Goal: Transaction & Acquisition: Purchase product/service

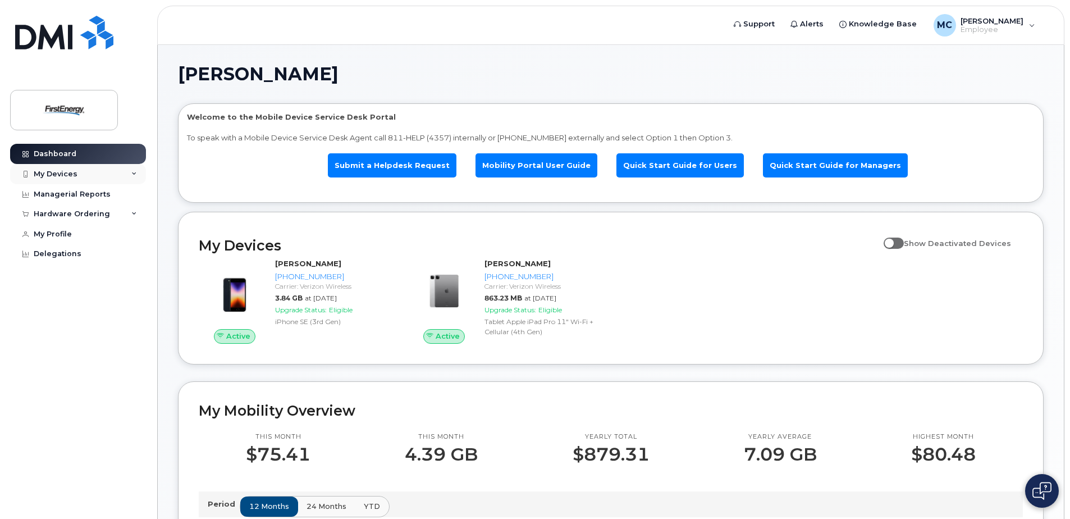
click at [63, 176] on div "My Devices" at bounding box center [56, 173] width 44 height 9
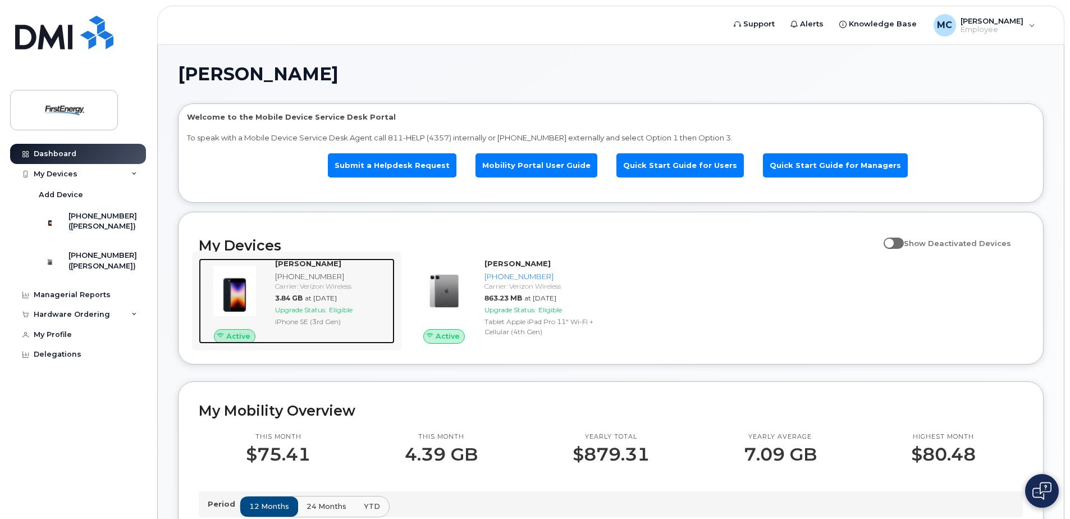
click at [301, 263] on strong "[PERSON_NAME]" at bounding box center [308, 263] width 66 height 9
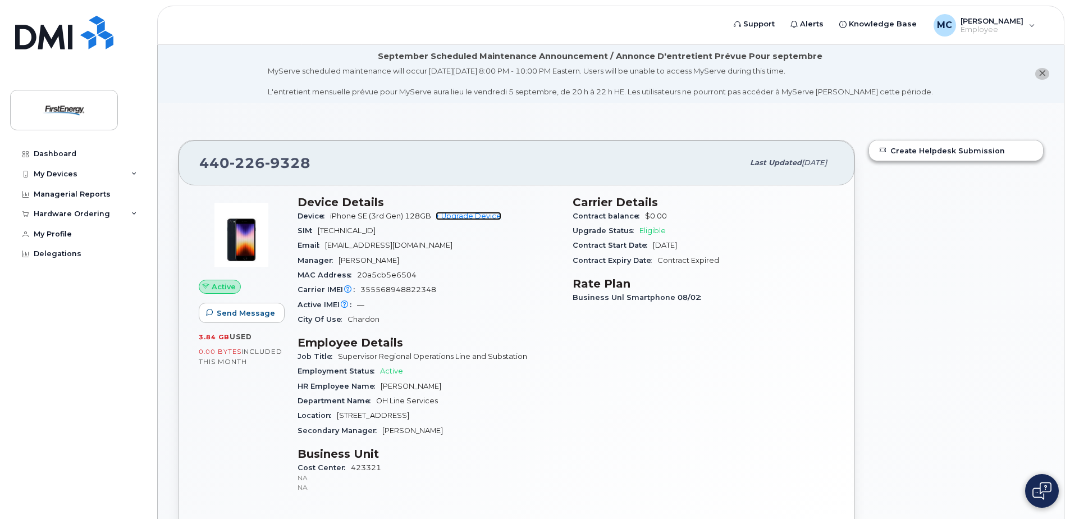
click at [466, 216] on link "+ Upgrade Device" at bounding box center [468, 216] width 66 height 8
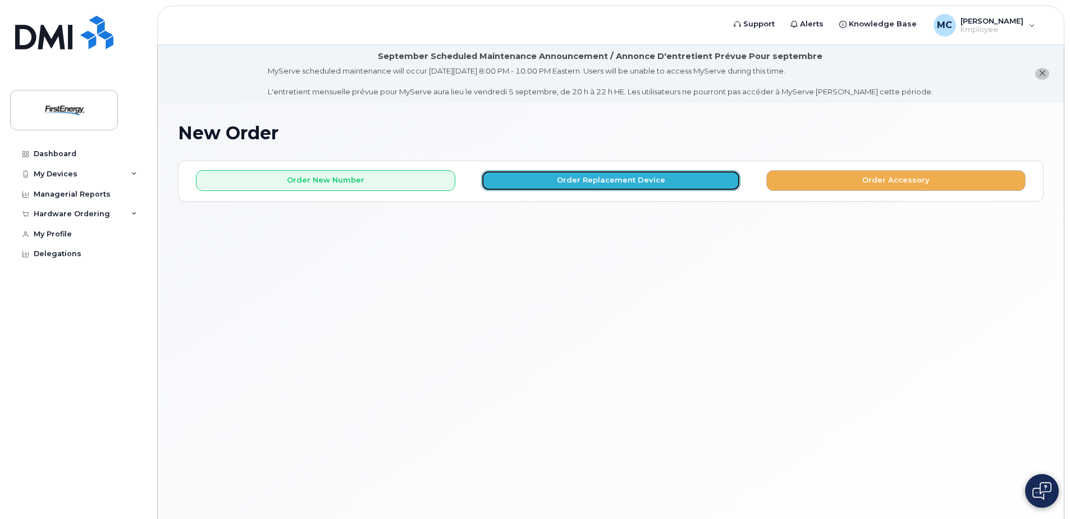
click at [557, 181] on button "Order Replacement Device" at bounding box center [610, 180] width 259 height 21
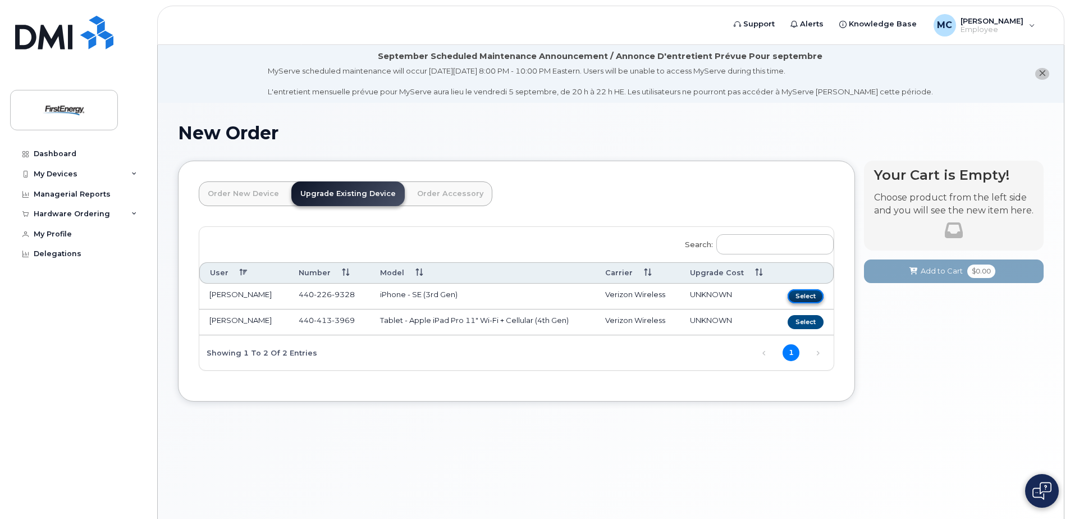
click at [795, 294] on button "Select" at bounding box center [805, 296] width 36 height 14
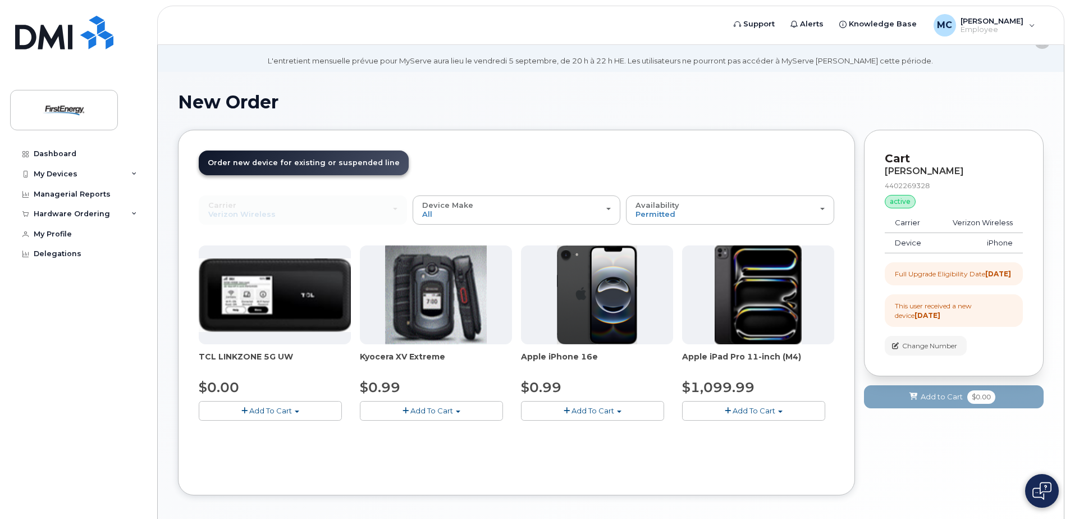
scroll to position [56, 0]
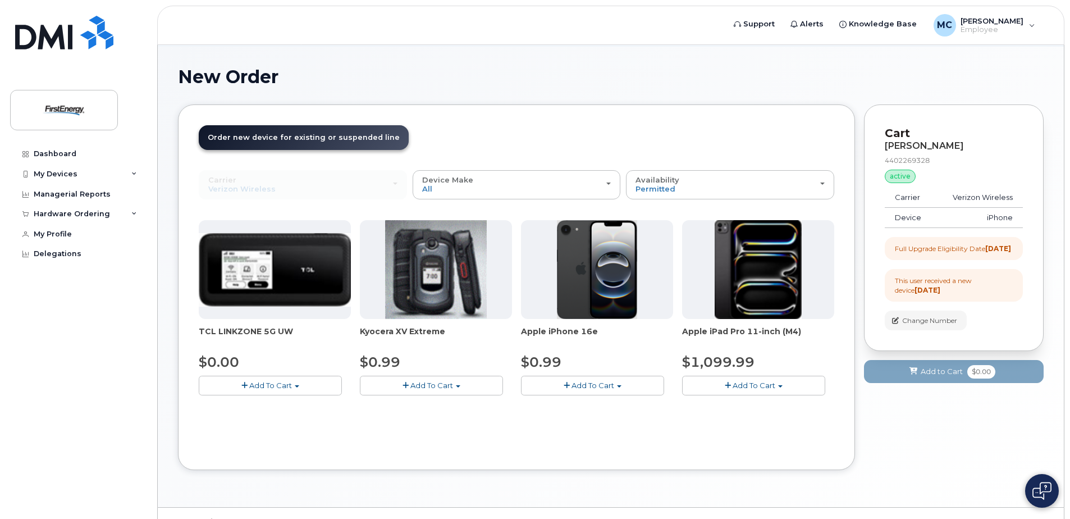
click at [620, 386] on span "button" at bounding box center [619, 386] width 4 height 2
click at [606, 407] on link "$0.99 - 2 Year Upgrade" at bounding box center [578, 406] width 108 height 14
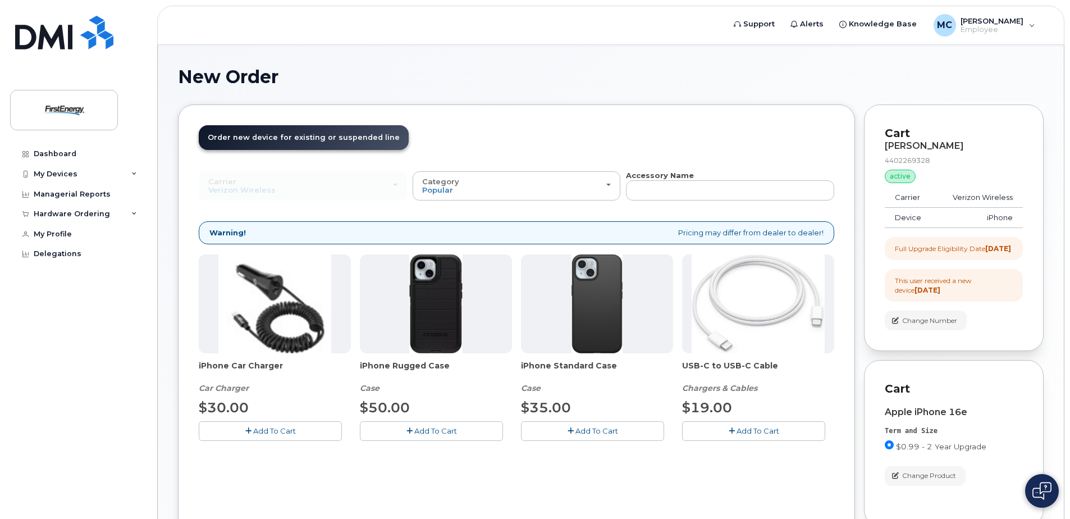
click at [427, 427] on span "Add To Cart" at bounding box center [435, 430] width 43 height 9
click at [753, 432] on span "Add To Cart" at bounding box center [757, 430] width 43 height 9
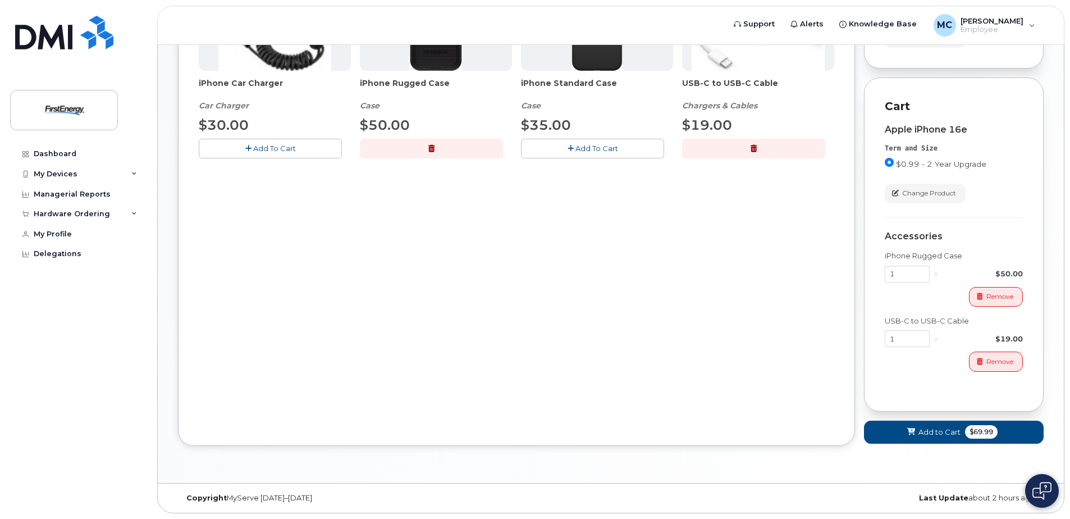
scroll to position [348, 0]
click at [933, 432] on span "Add to Cart" at bounding box center [939, 432] width 42 height 11
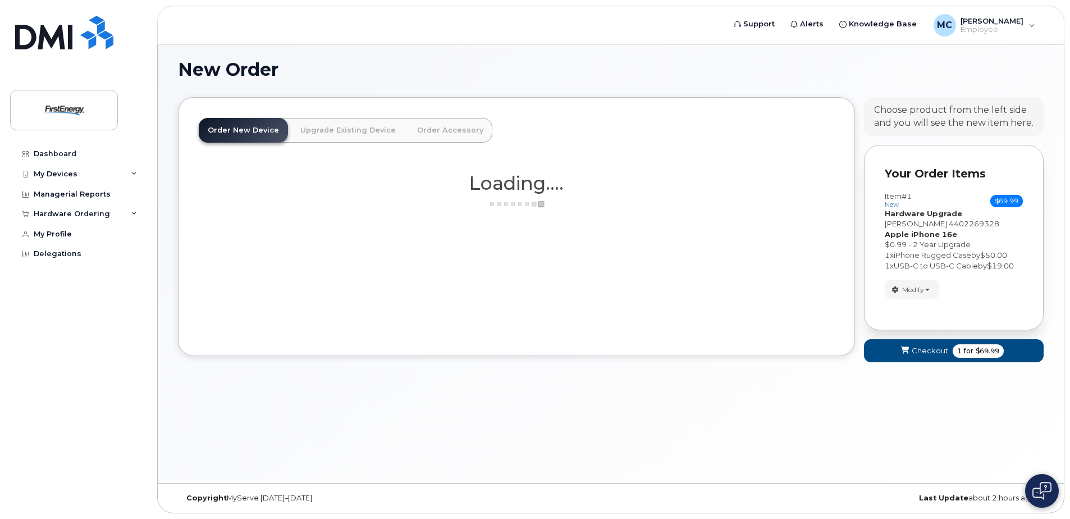
scroll to position [80, 0]
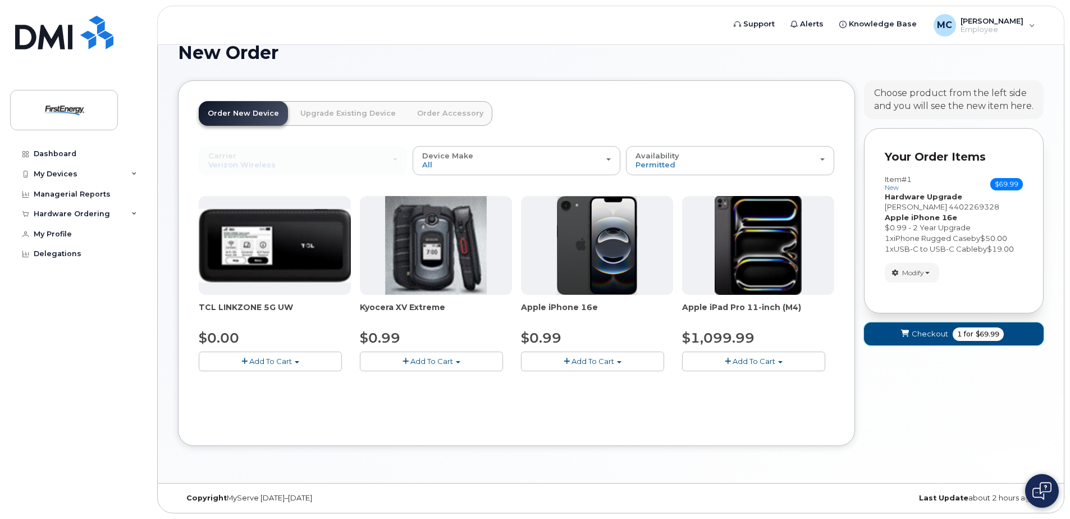
click at [916, 333] on span "Checkout" at bounding box center [929, 333] width 36 height 11
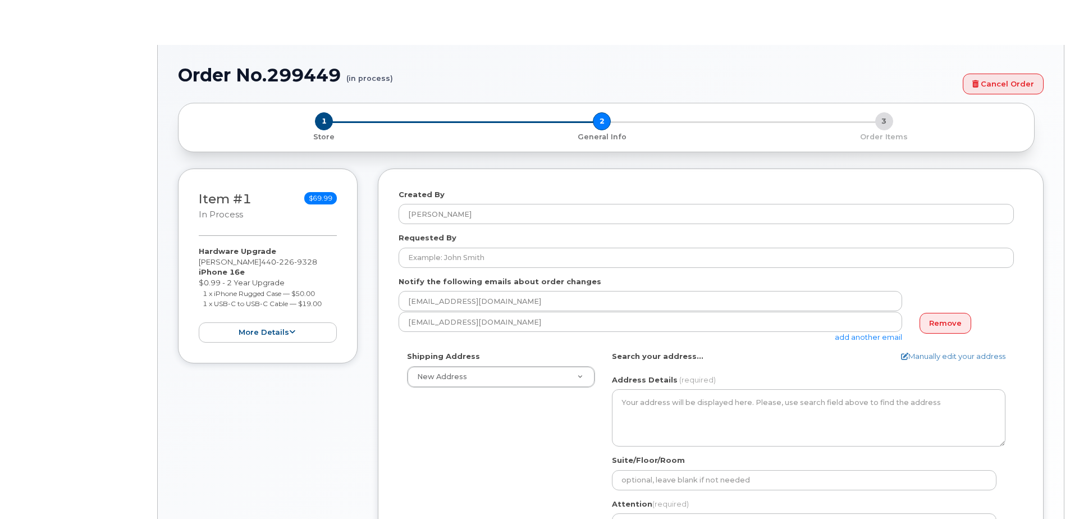
select select
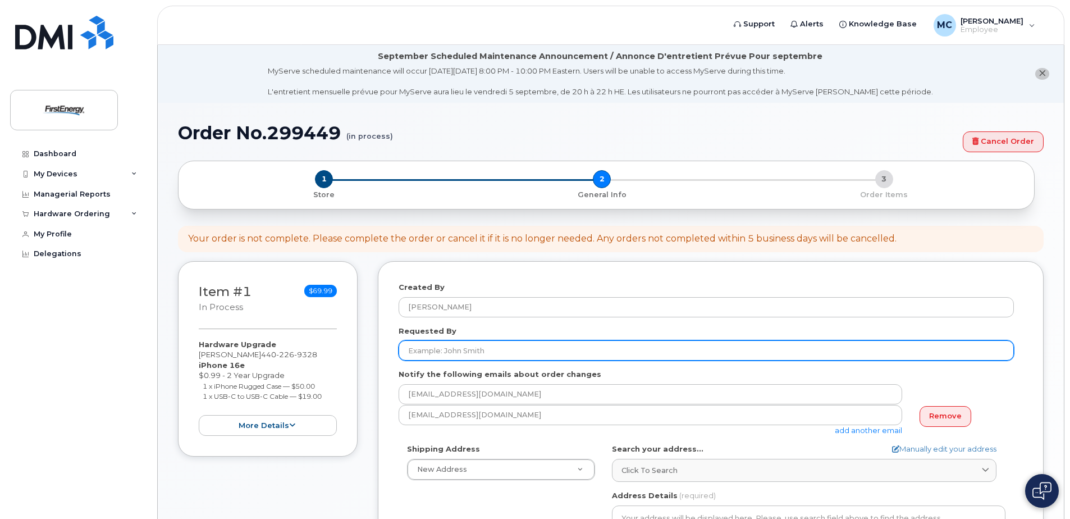
click at [446, 349] on input "Requested By" at bounding box center [705, 350] width 615 height 20
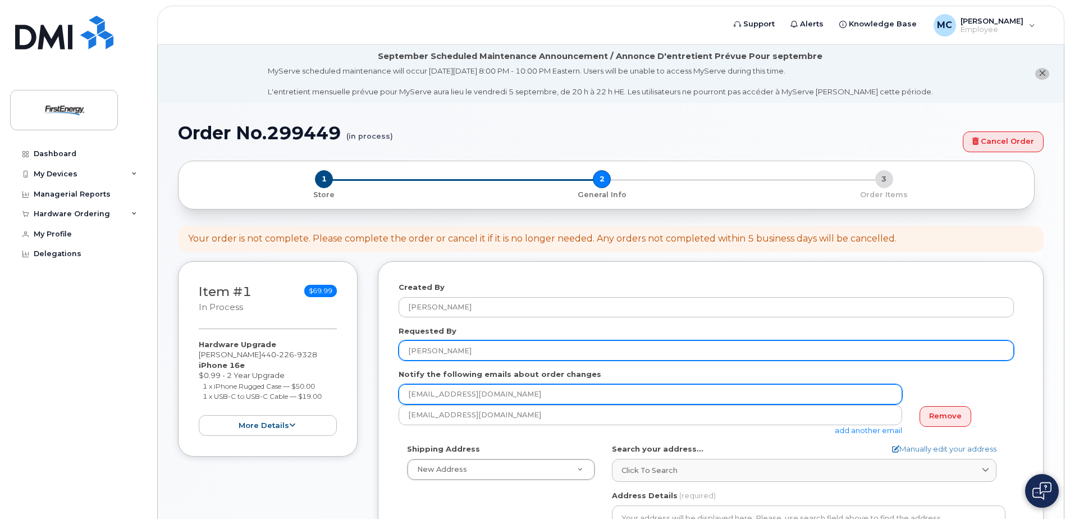
type input "[PERSON_NAME]"
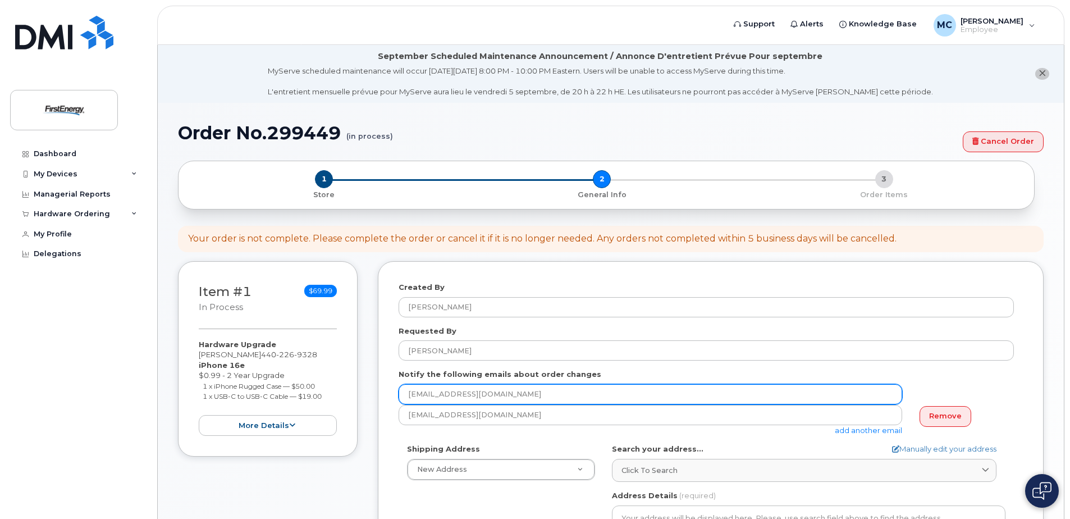
click at [475, 393] on input "[EMAIL_ADDRESS][DOMAIN_NAME]" at bounding box center [649, 394] width 503 height 20
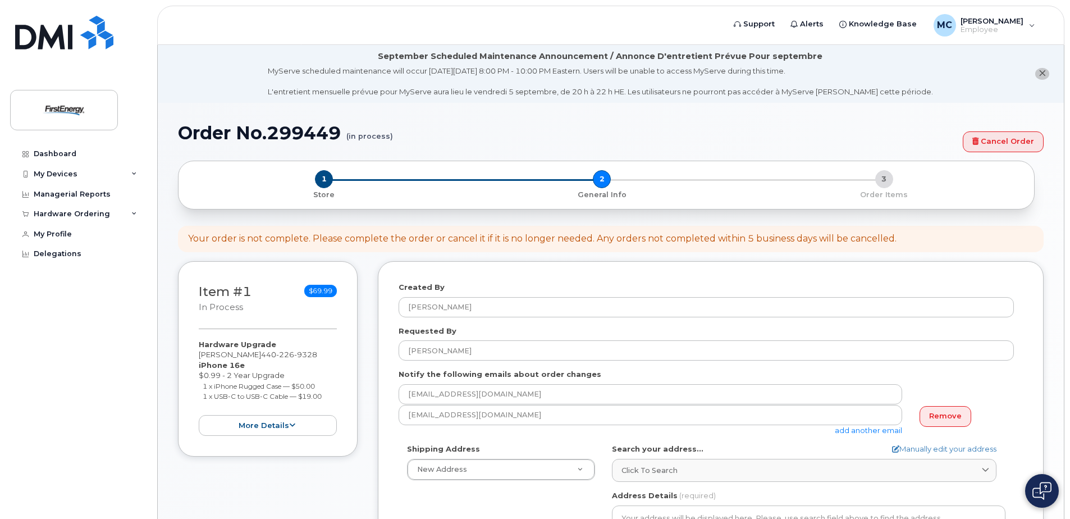
click at [538, 438] on form "Created By Morris, Chad M Requested By Chad Morris Notify the following emails …" at bounding box center [710, 506] width 624 height 448
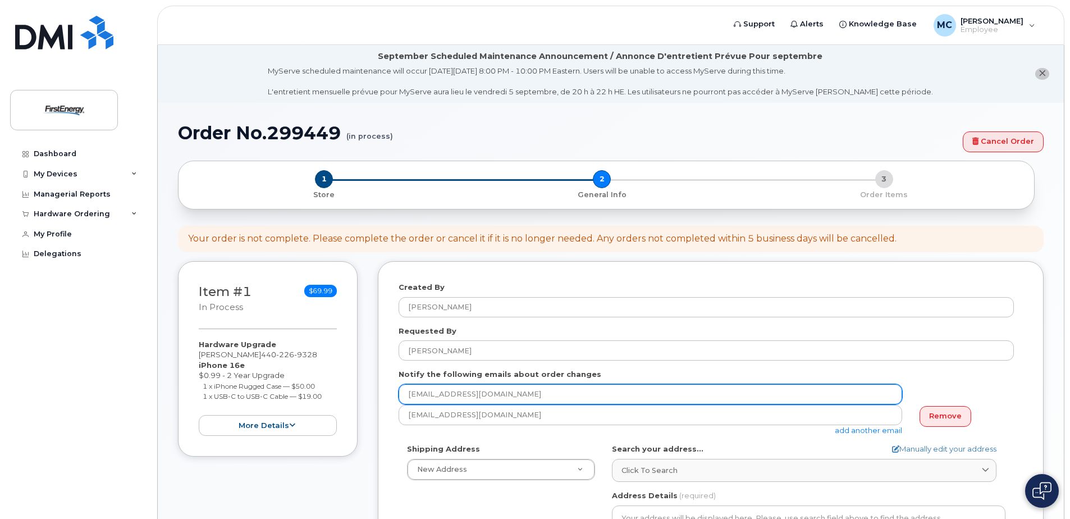
click at [491, 395] on input "[EMAIL_ADDRESS][DOMAIN_NAME]" at bounding box center [649, 394] width 503 height 20
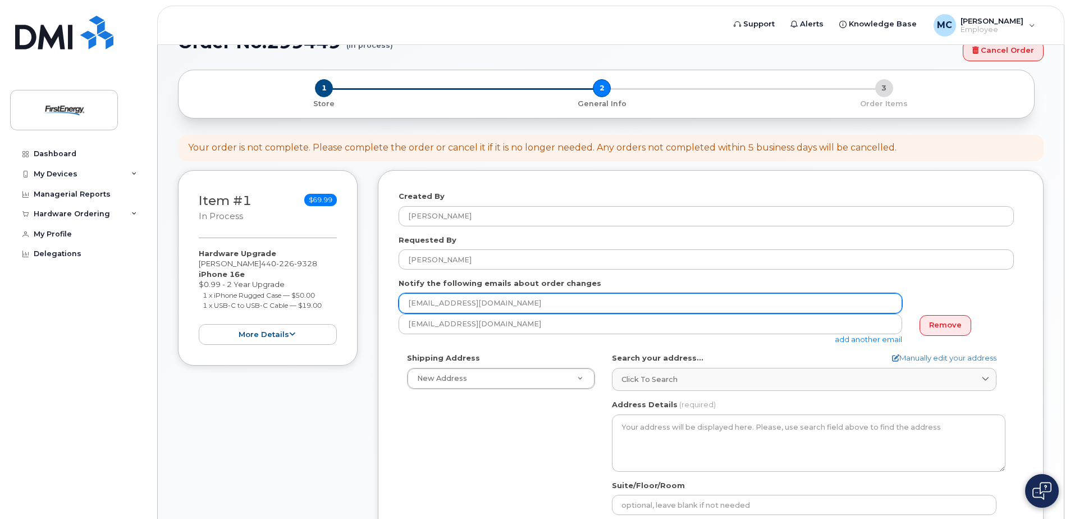
scroll to position [112, 0]
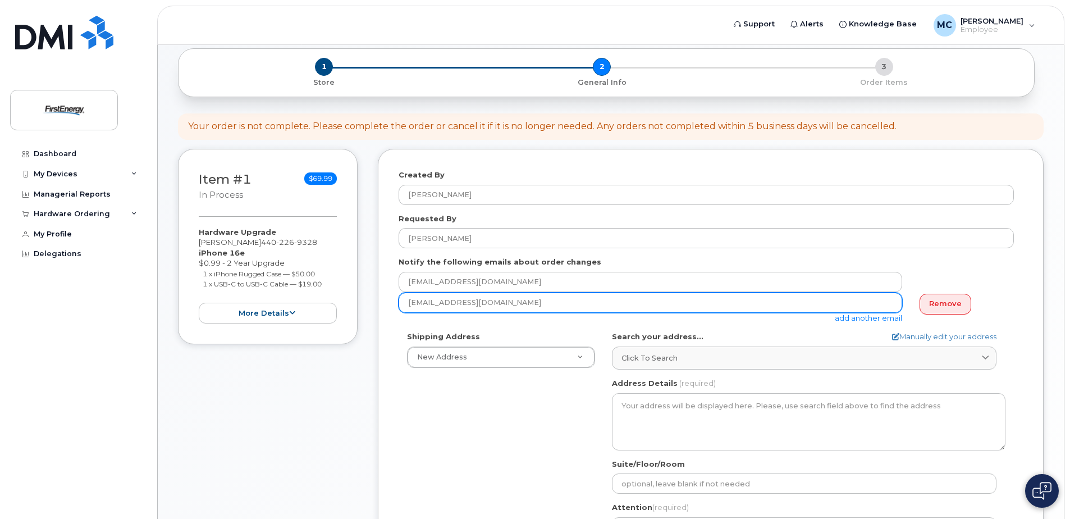
click at [510, 301] on input "cmmorris@firstenergycorp.com" at bounding box center [649, 302] width 503 height 20
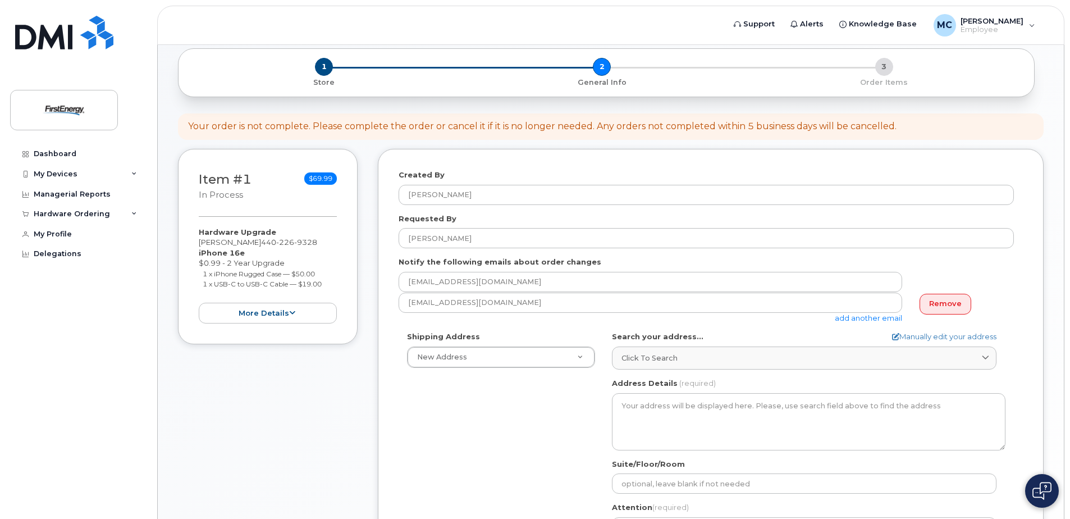
click at [543, 324] on form "Created By Morris, Chad M Requested By Chad Morris Notify the following emails …" at bounding box center [710, 393] width 624 height 448
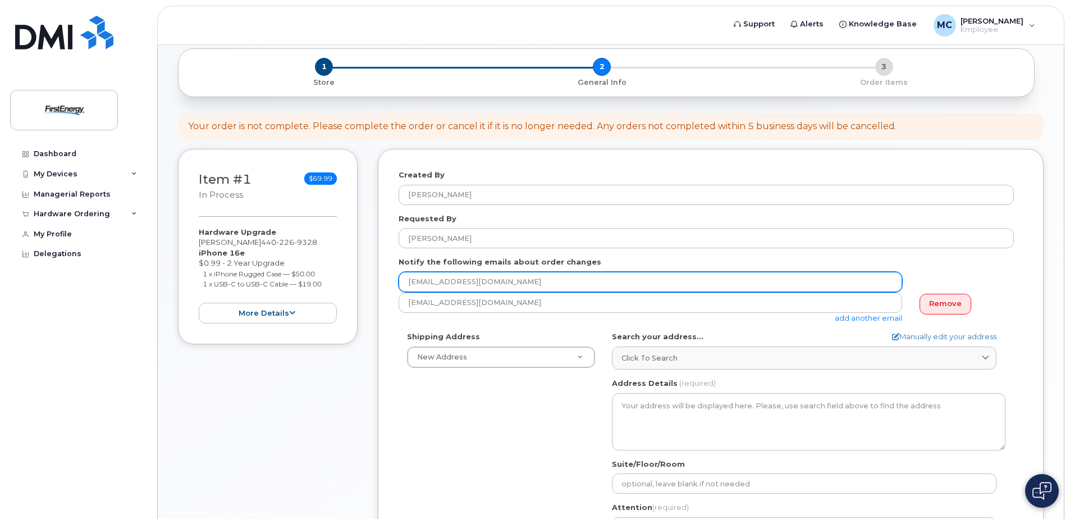
click at [537, 283] on input "[EMAIL_ADDRESS][DOMAIN_NAME]" at bounding box center [649, 282] width 503 height 20
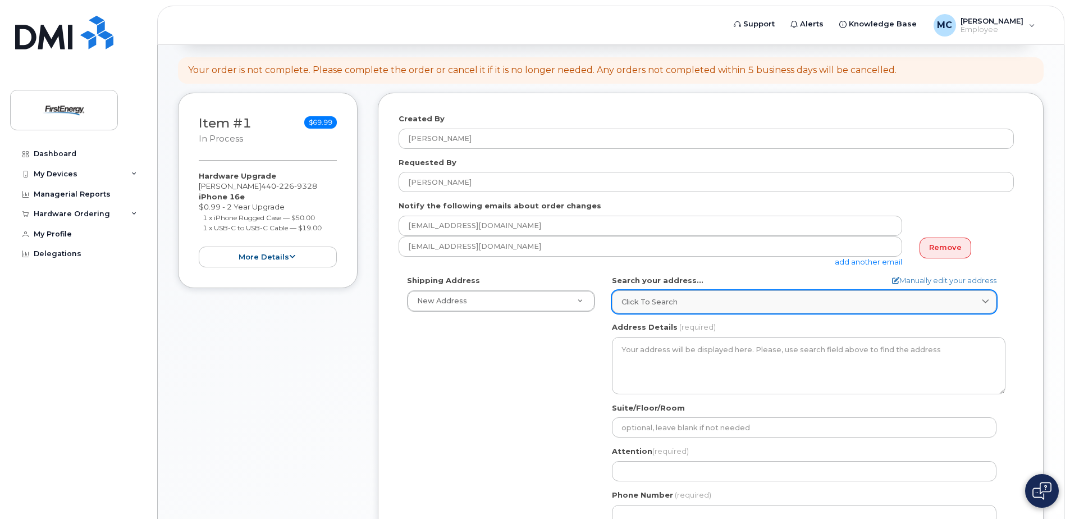
click at [724, 306] on div "Click to search" at bounding box center [803, 301] width 365 height 11
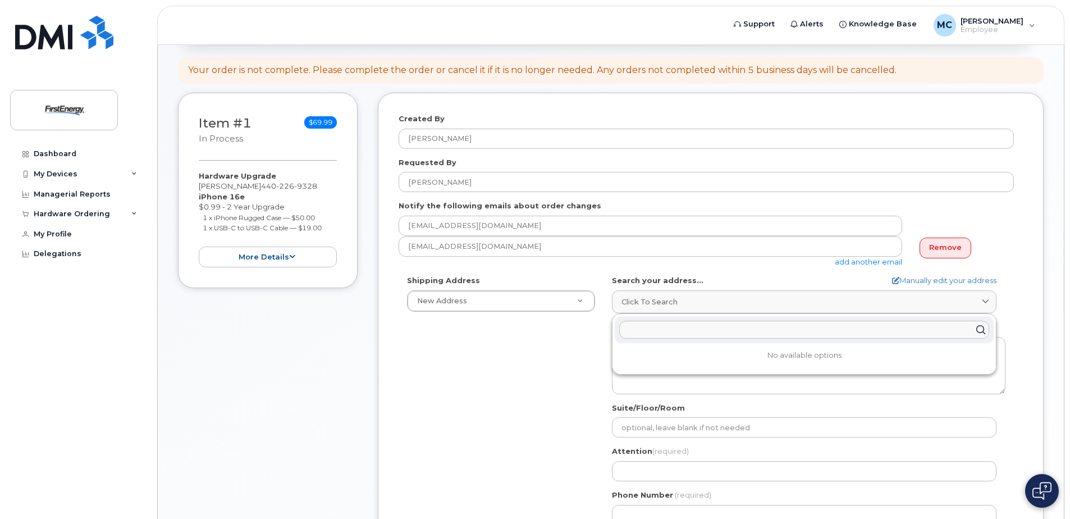
click at [638, 328] on input "text" at bounding box center [804, 329] width 370 height 18
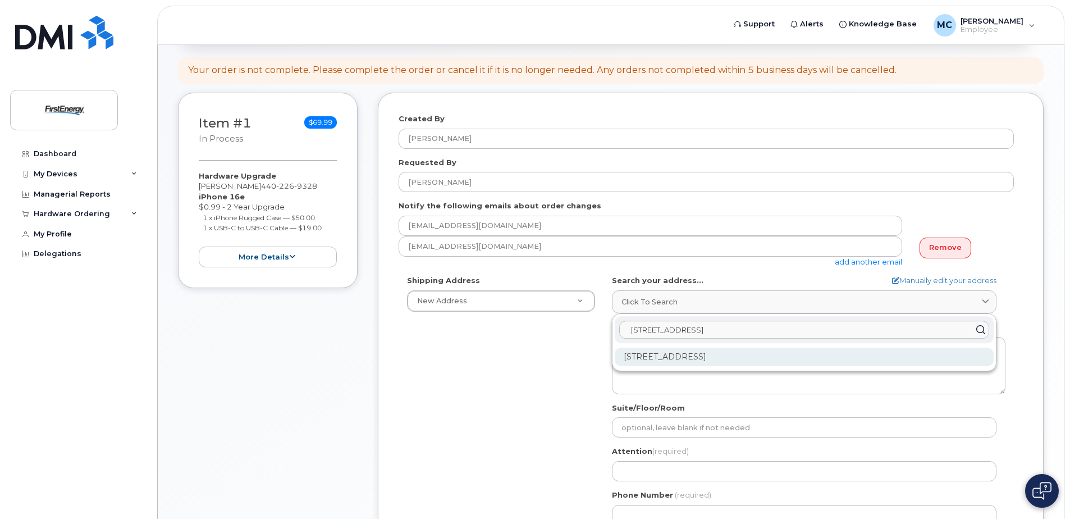
type input "2210 South Ridge Rd West"
click at [711, 354] on div "2210 S Ridge Rd W Ashtabula OH 44004-9047" at bounding box center [804, 356] width 379 height 19
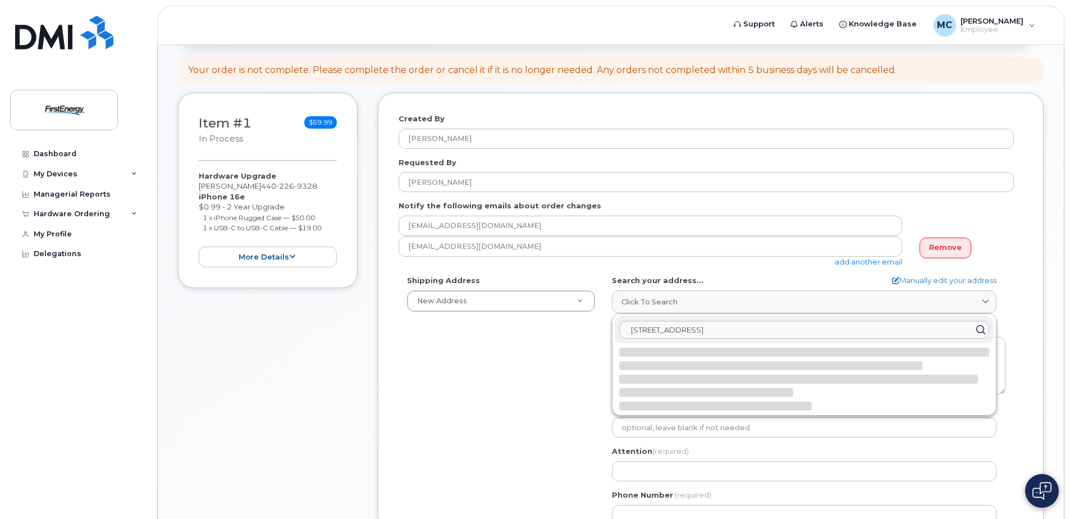
select select
type textarea "2210 S Ridge Rd W ASHTABULA OH 44004-9047 UNITED STATES"
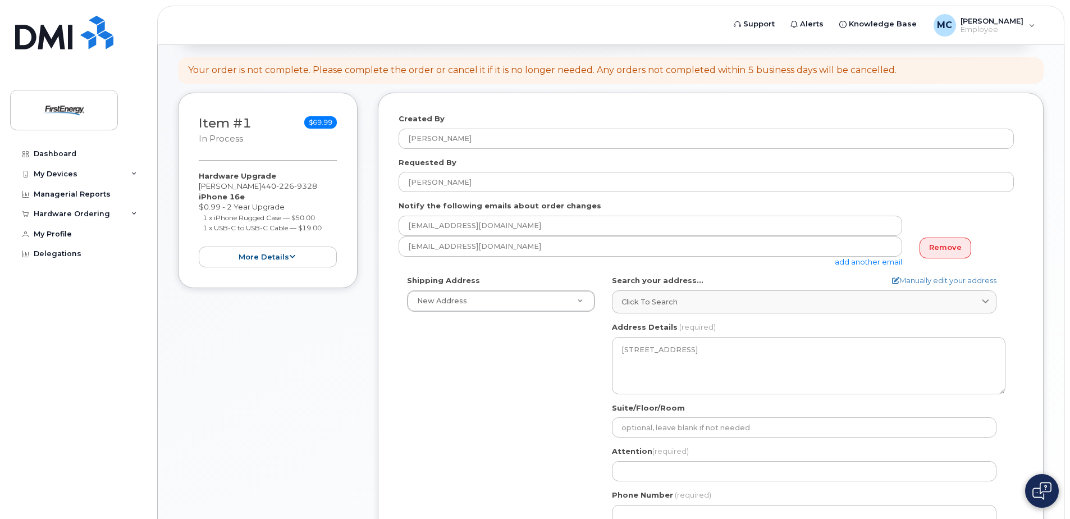
scroll to position [224, 0]
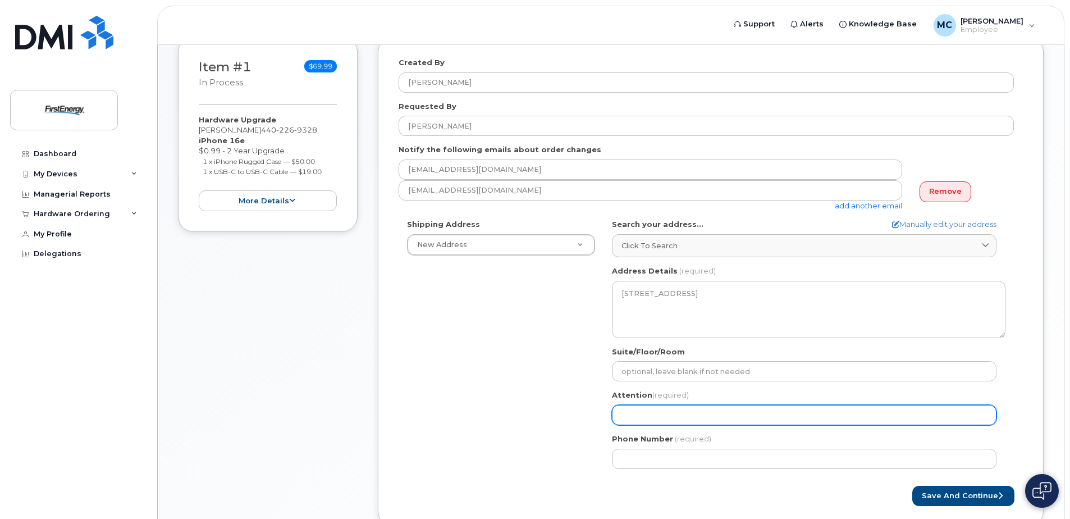
click at [631, 412] on input "Attention (required)" at bounding box center [804, 415] width 384 height 20
select select
type input "C"
select select
type input "Ch"
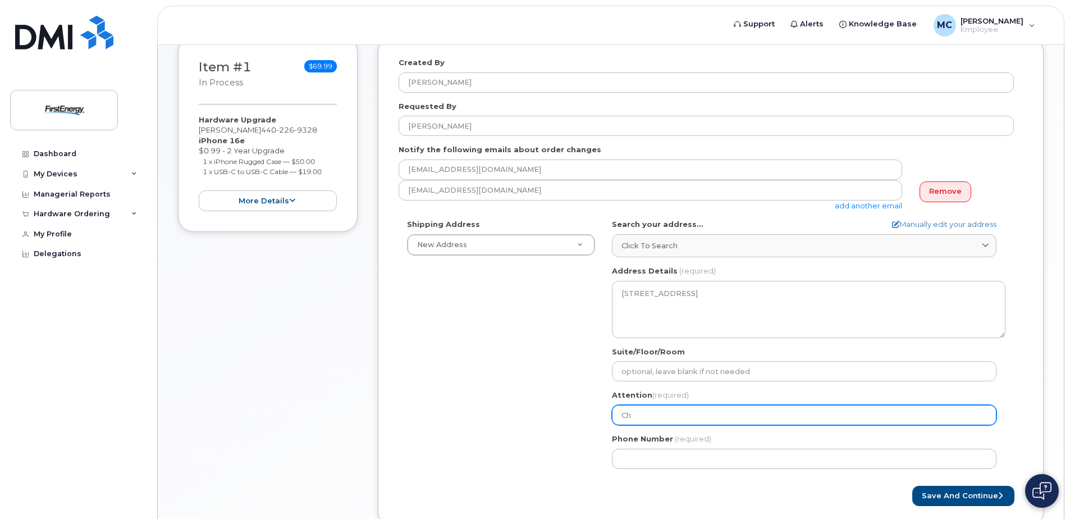
select select
type input "Cha"
select select
type input "Chad"
select select
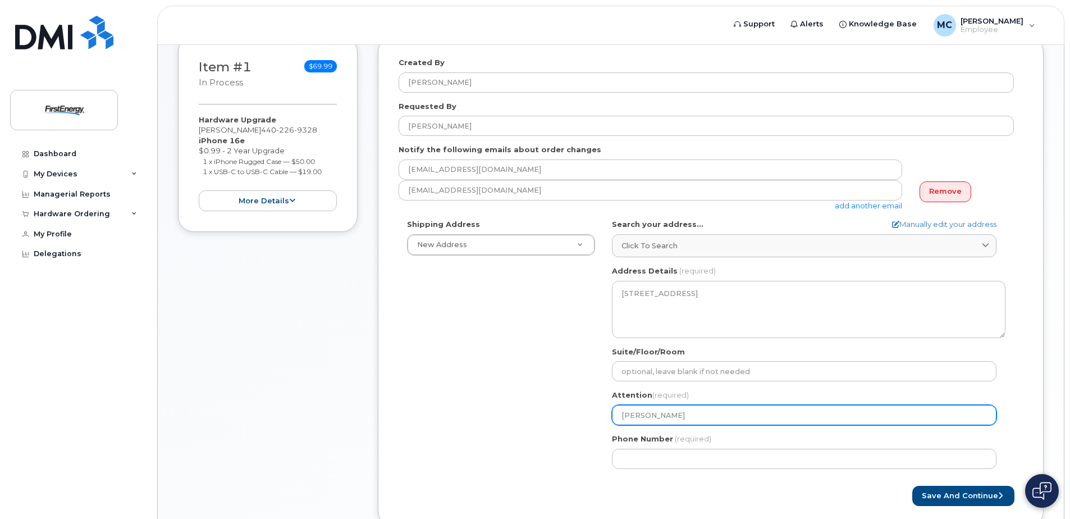
type input "Chad M"
select select
type input "Chad Mo"
select select
type input "Chad Mor"
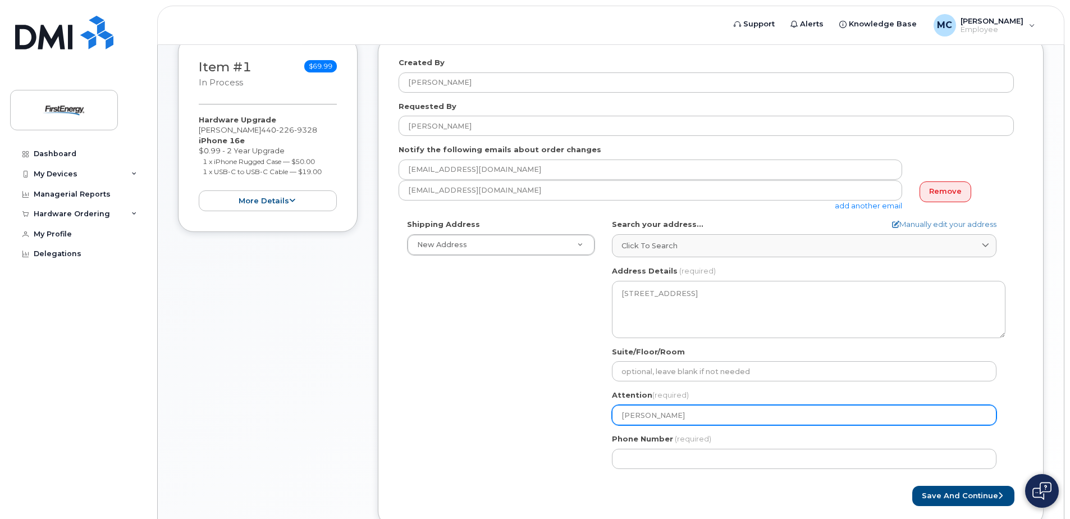
select select
type input "Chad Morr"
select select
type input "Chad Morri"
select select
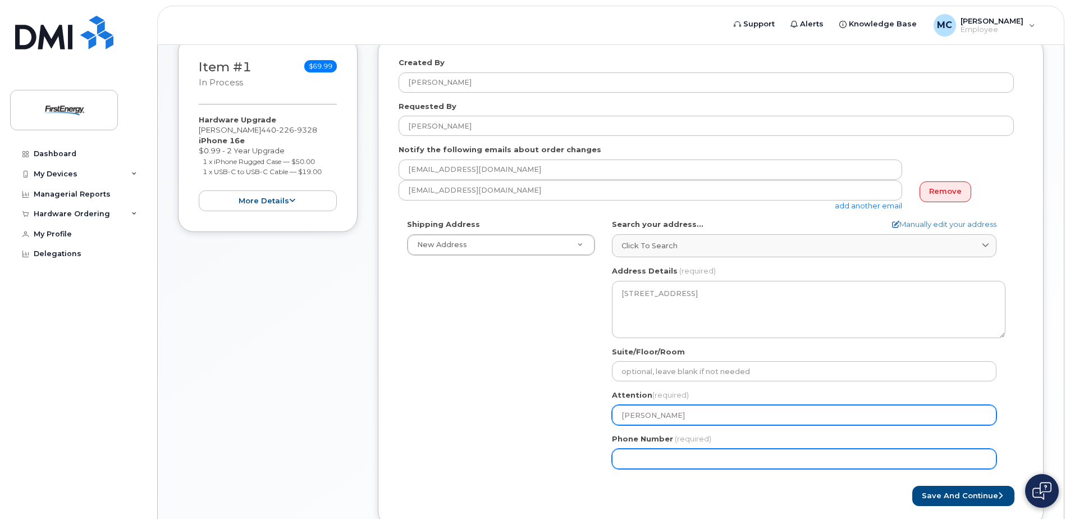
type input "Chad Morris"
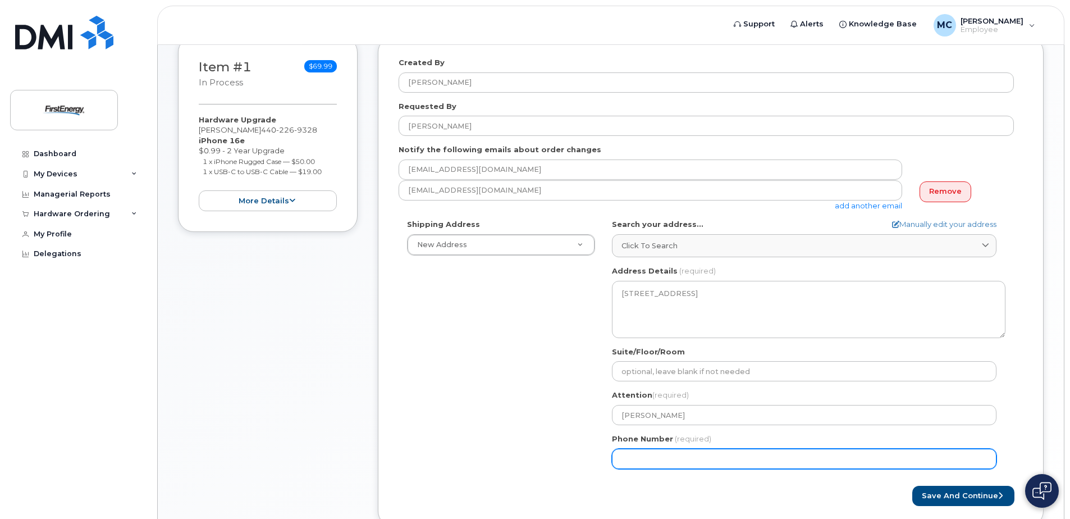
click at [632, 456] on input "Phone Number" at bounding box center [804, 458] width 384 height 20
type input "440226932"
select select
type input "4402269328"
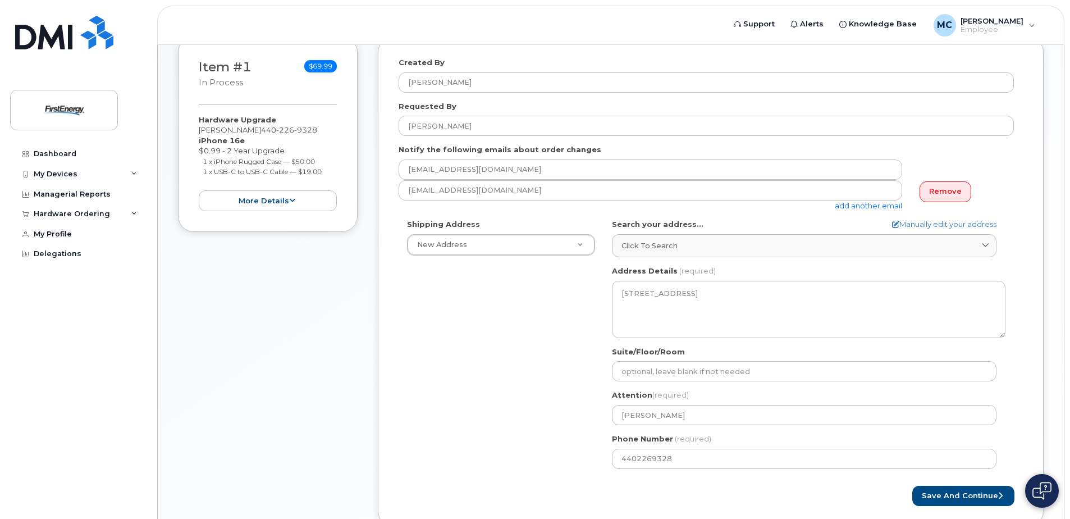
click at [708, 485] on div at bounding box center [554, 485] width 312 height 1
click at [966, 496] on button "Save and Continue" at bounding box center [963, 495] width 102 height 21
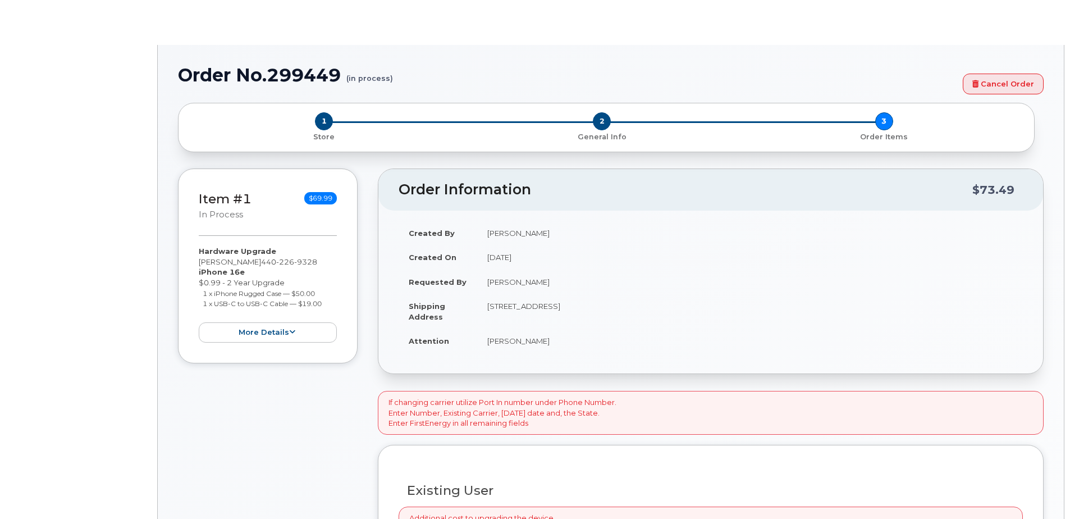
select select "2078376"
type input "2068183"
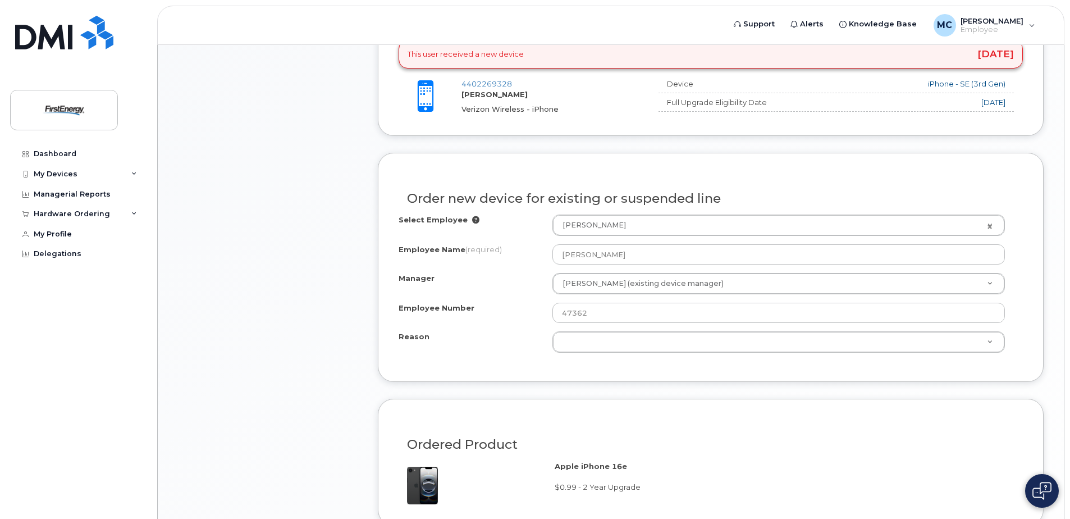
scroll to position [561, 0]
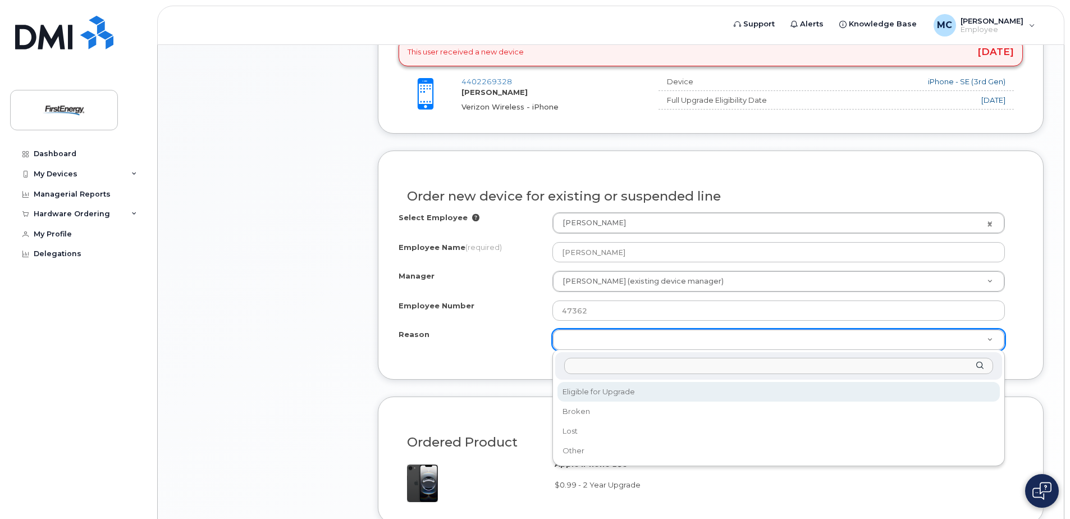
select select "eligible_for_upgrade"
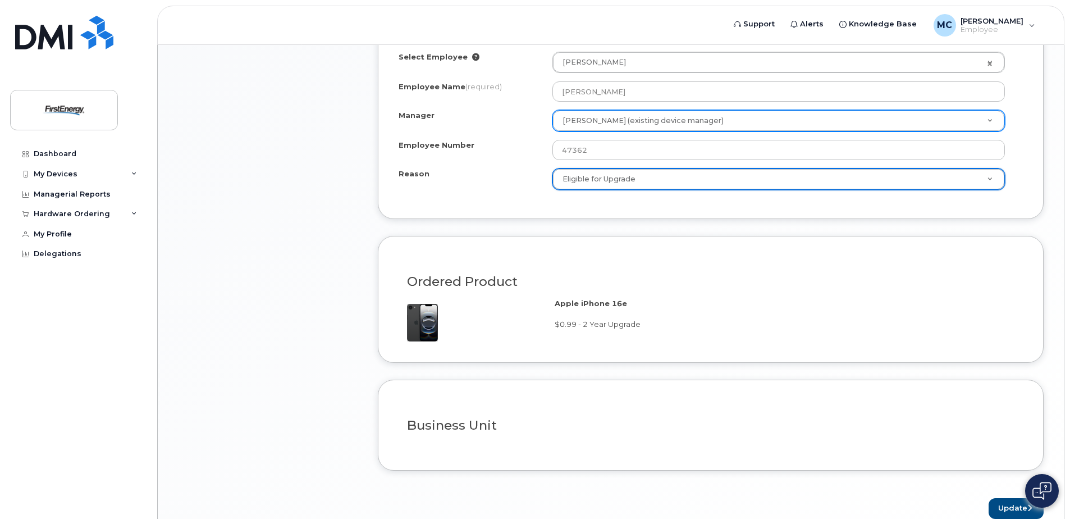
scroll to position [778, 0]
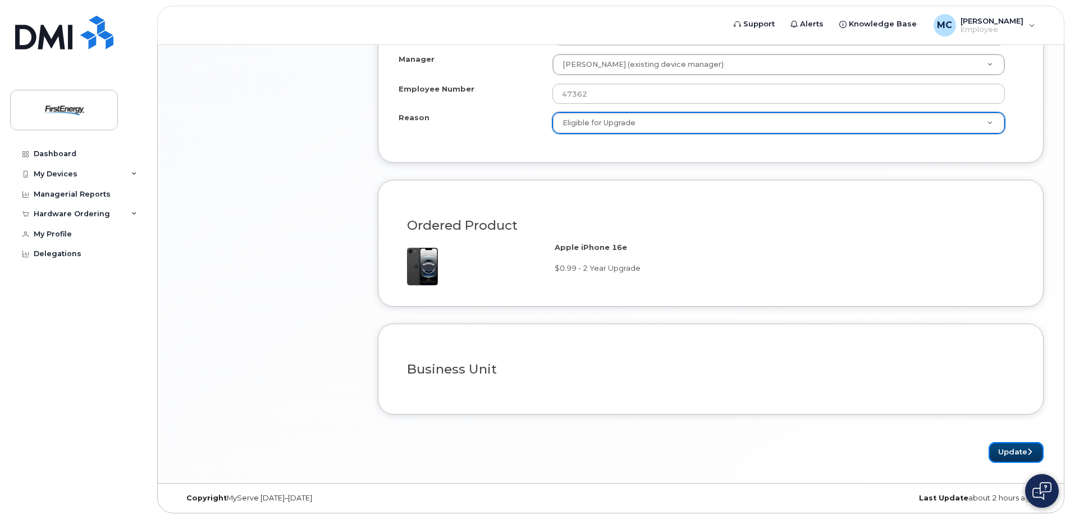
drag, startPoint x: 1012, startPoint y: 450, endPoint x: 870, endPoint y: 396, distance: 152.2
click at [1012, 450] on button "Update" at bounding box center [1015, 452] width 55 height 21
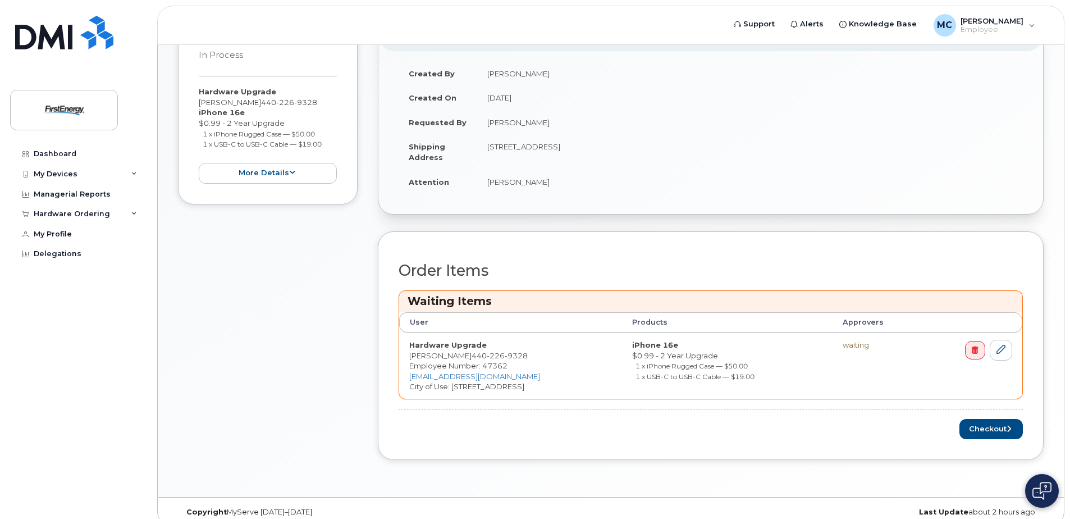
scroll to position [314, 0]
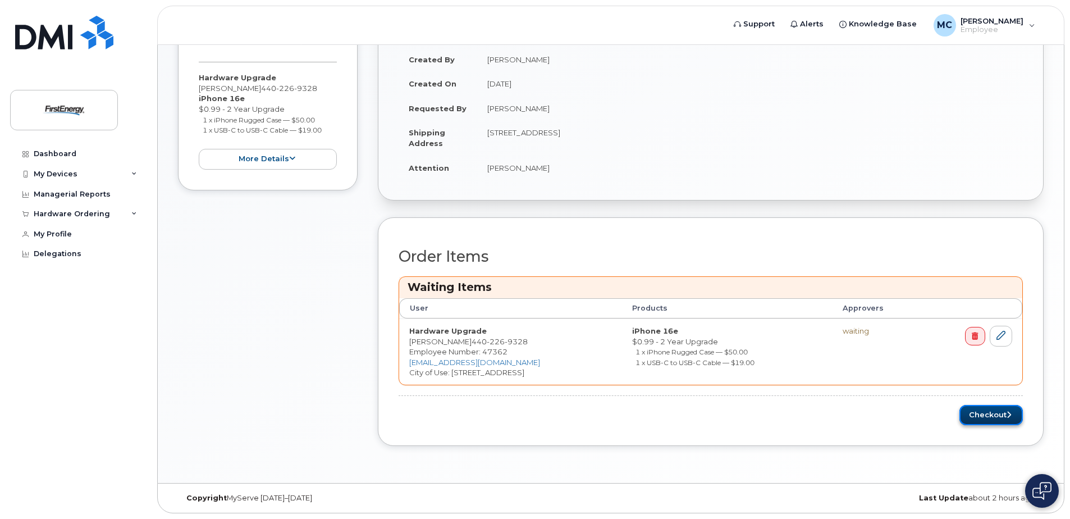
click at [979, 414] on button "Checkout" at bounding box center [990, 415] width 63 height 21
